Goal: Information Seeking & Learning: Learn about a topic

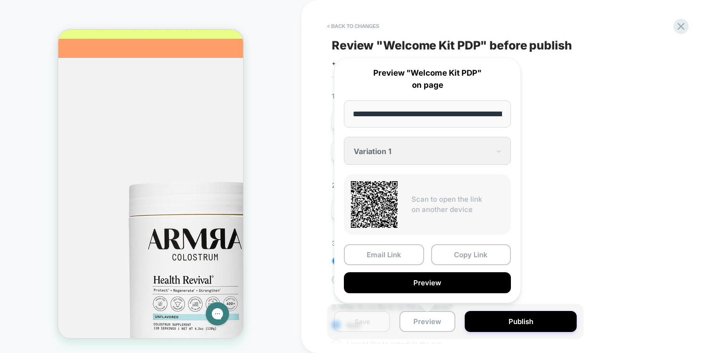
scroll to position [10, 0]
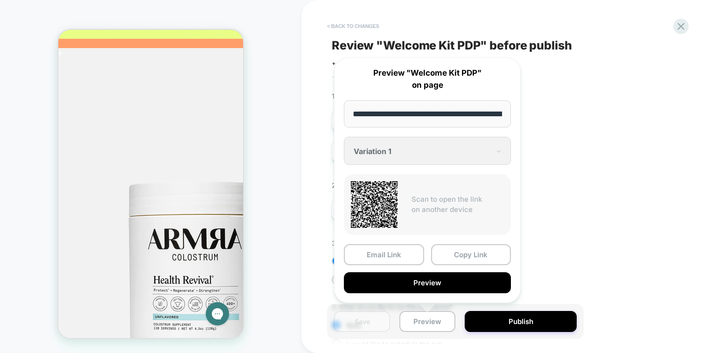
click at [349, 22] on button "< Back to changes" at bounding box center [353, 26] width 62 height 15
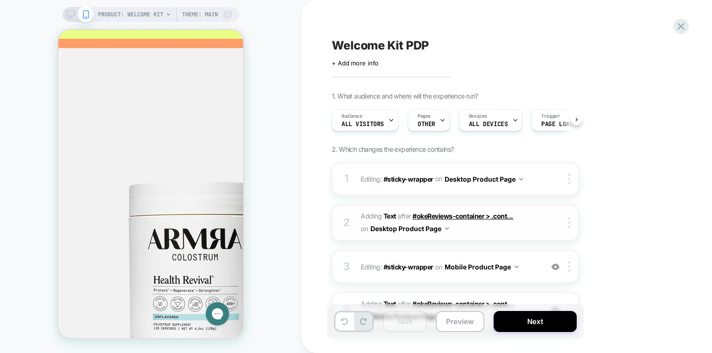
scroll to position [0, 0]
click at [0, 0] on span "Welcome Kit PDP" at bounding box center [0, 0] width 0 height 0
click at [0, 0] on icon at bounding box center [0, 0] width 0 height 0
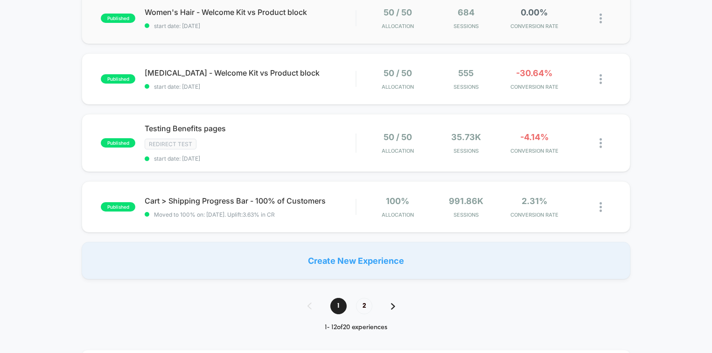
scroll to position [597, 0]
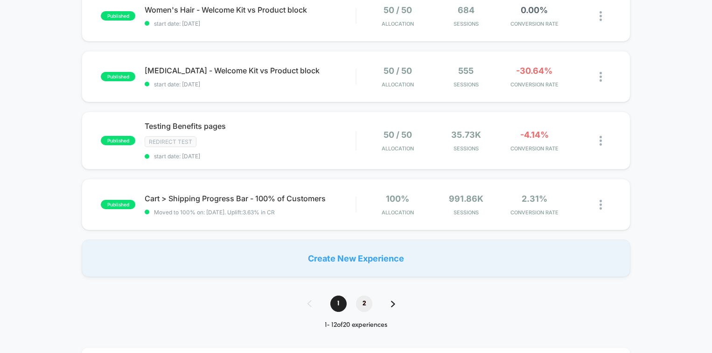
click at [365, 301] on span "2" at bounding box center [364, 303] width 16 height 16
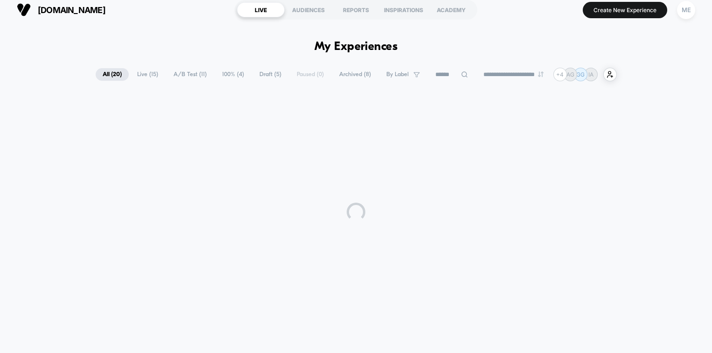
scroll to position [356, 0]
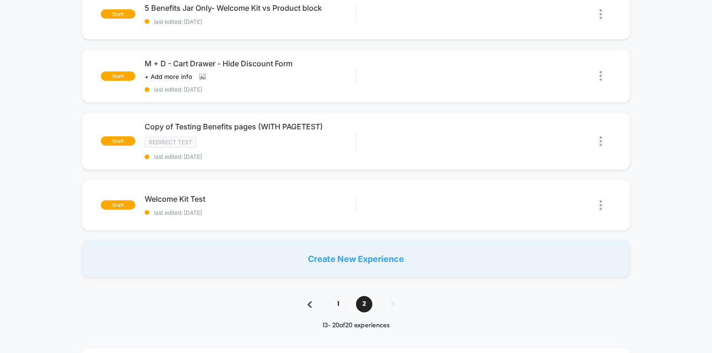
click at [674, 131] on div "published Non Subscribers (w/ 30% off) Moved to 100% on: [DATE] . Uplift: 8.37%…" at bounding box center [356, 11] width 712 height 531
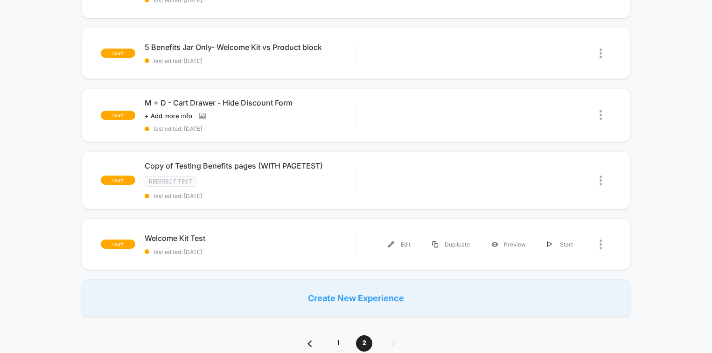
scroll to position [495, 0]
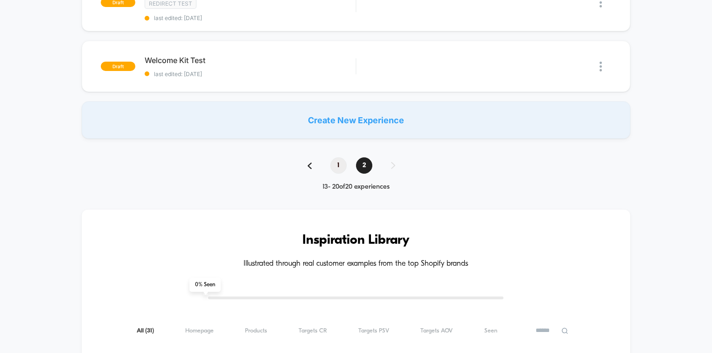
click at [342, 164] on span "1" at bounding box center [338, 165] width 16 height 16
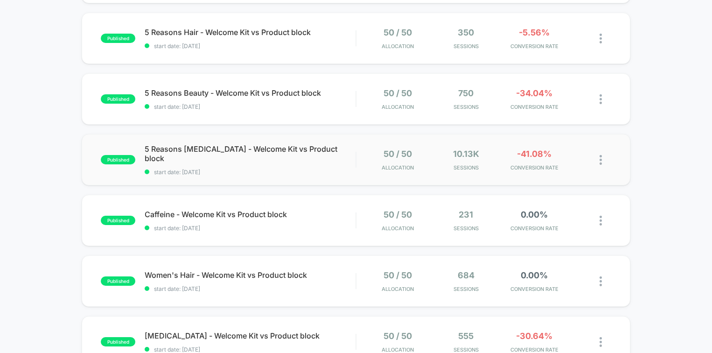
scroll to position [333, 0]
click at [344, 161] on div "5 Reasons [MEDICAL_DATA] - Welcome Kit vs Product block Click to edit experienc…" at bounding box center [250, 158] width 211 height 31
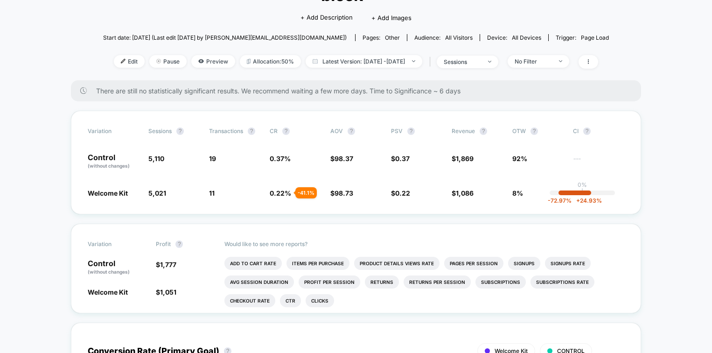
scroll to position [116, 0]
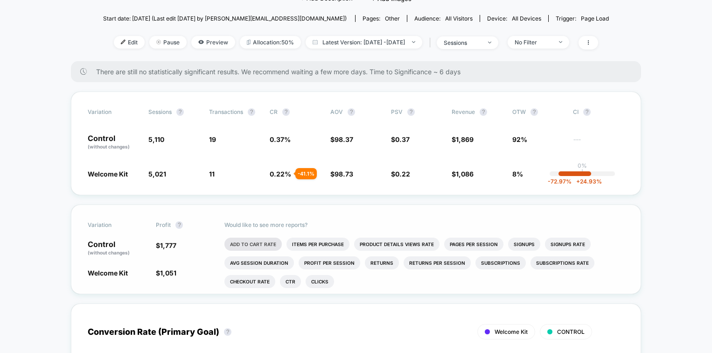
click at [260, 237] on li "Add To Cart Rate" at bounding box center [252, 243] width 57 height 13
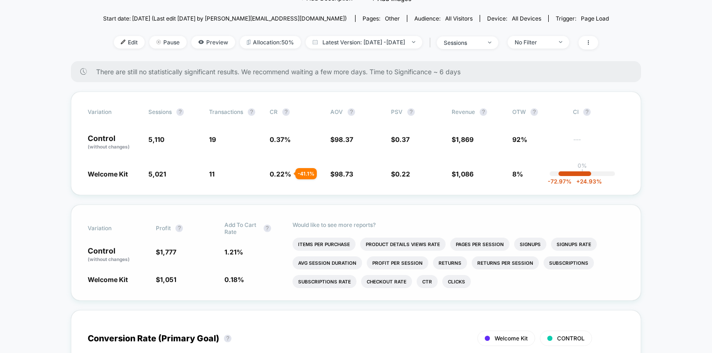
click at [330, 275] on li "Subscriptions Rate" at bounding box center [325, 281] width 64 height 13
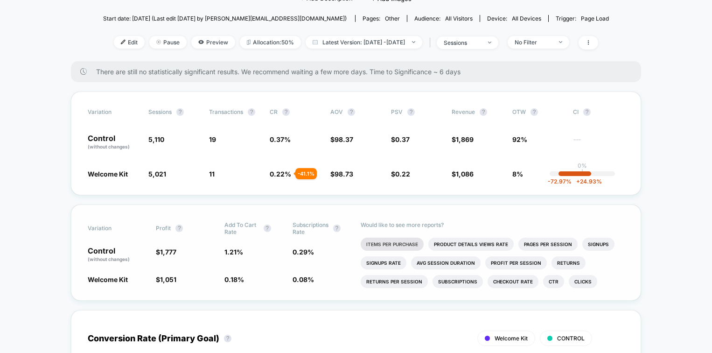
click at [399, 237] on li "Items Per Purchase" at bounding box center [392, 243] width 63 height 13
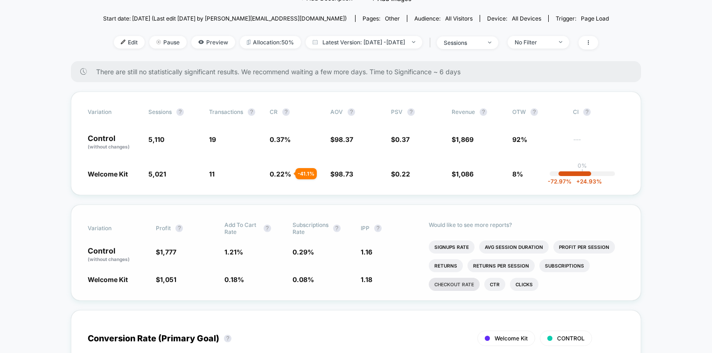
click at [459, 278] on li "Checkout Rate" at bounding box center [454, 284] width 51 height 13
